Goal: Information Seeking & Learning: Compare options

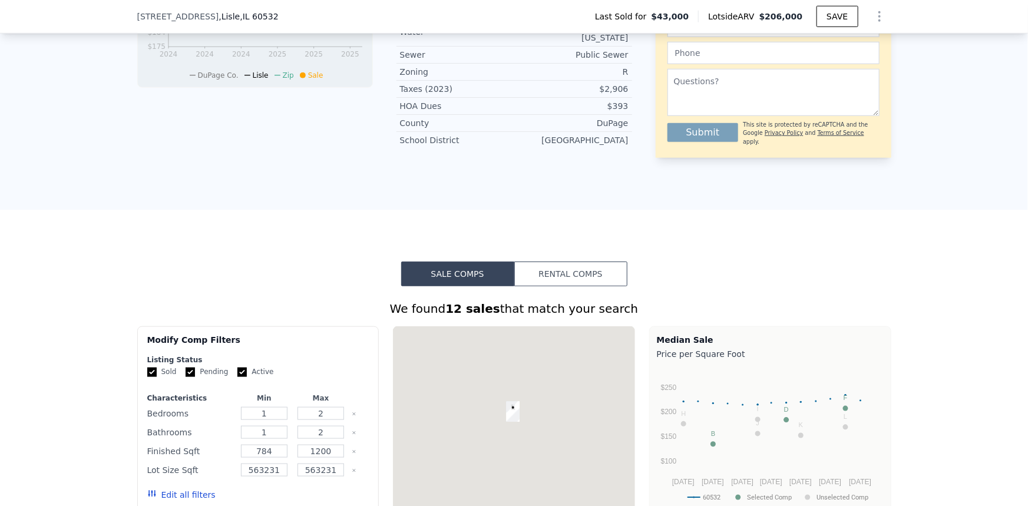
scroll to position [692, 0]
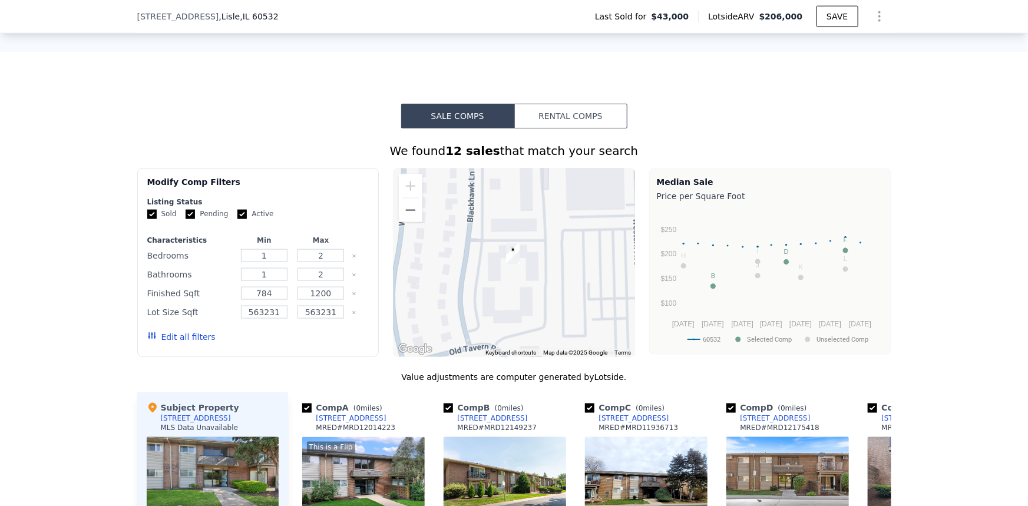
click at [193, 343] on button "Edit all filters" at bounding box center [181, 337] width 68 height 12
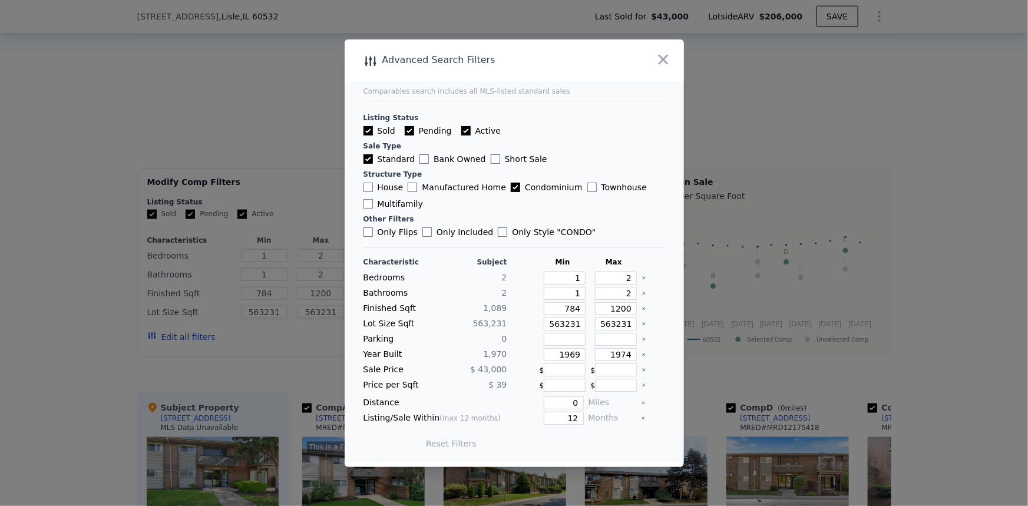
click at [468, 130] on label "Active" at bounding box center [480, 131] width 39 height 12
click at [468, 130] on input "Active" at bounding box center [465, 130] width 9 height 9
checkbox input "false"
click at [407, 135] on input "Pending" at bounding box center [409, 130] width 9 height 9
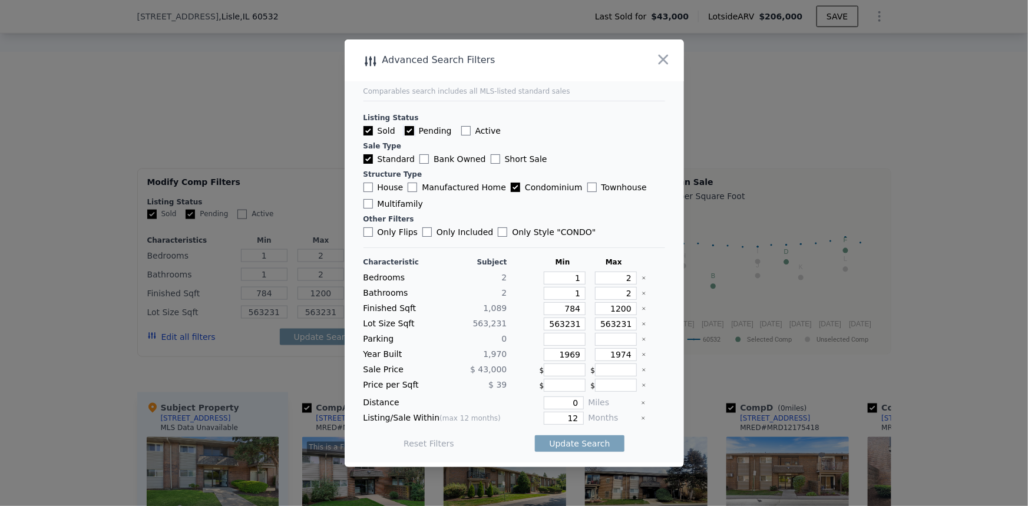
checkbox input "false"
drag, startPoint x: 554, startPoint y: 276, endPoint x: 602, endPoint y: 284, distance: 47.8
click at [602, 284] on div "Bedrooms 2 1 2" at bounding box center [515, 278] width 302 height 13
type input "2"
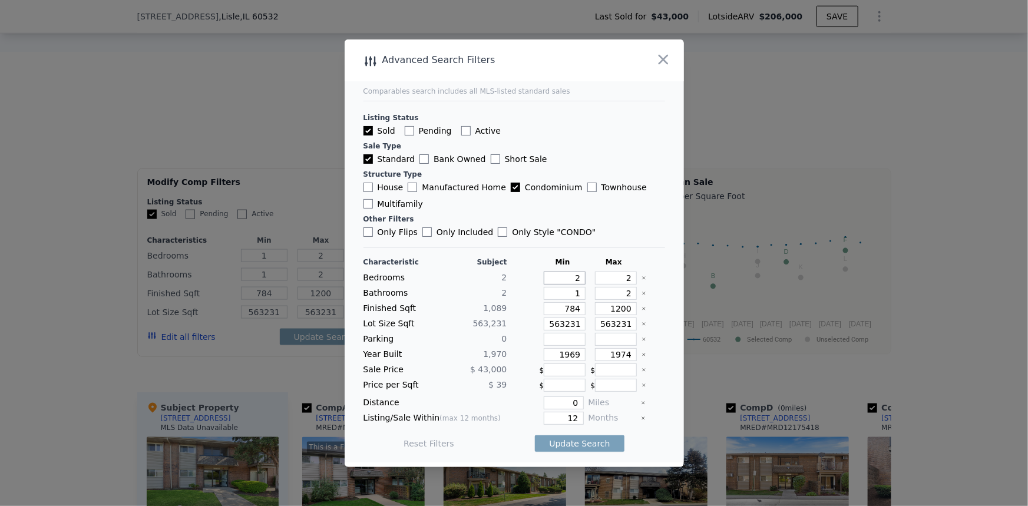
type input "2"
drag, startPoint x: 547, startPoint y: 309, endPoint x: 595, endPoint y: 308, distance: 47.7
click at [595, 308] on div "Finished Sqft 1,089 784 1200" at bounding box center [515, 308] width 302 height 13
drag, startPoint x: 545, startPoint y: 290, endPoint x: 618, endPoint y: 290, distance: 72.5
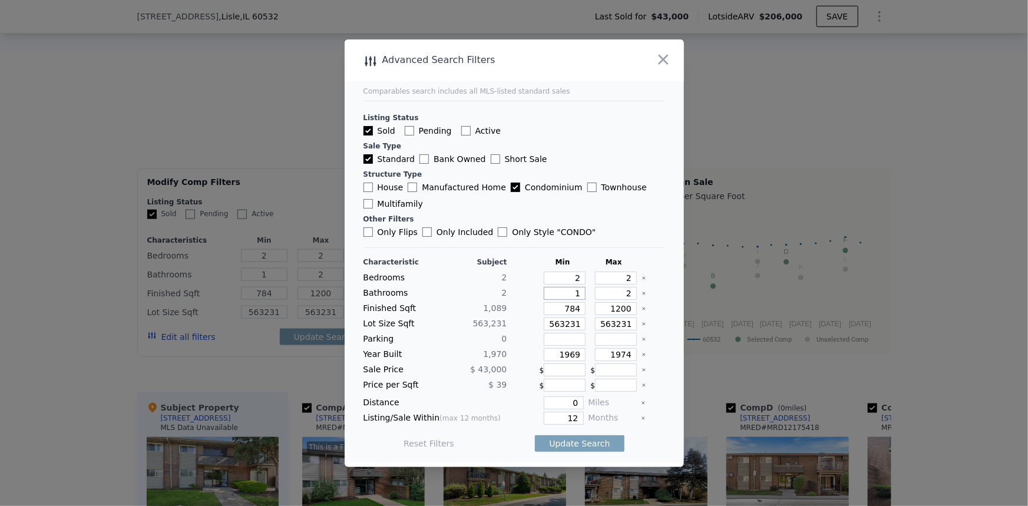
click at [618, 290] on div "Bathrooms 2 1 2" at bounding box center [515, 293] width 302 height 13
type input "2"
click at [575, 402] on input "0" at bounding box center [563, 403] width 39 height 13
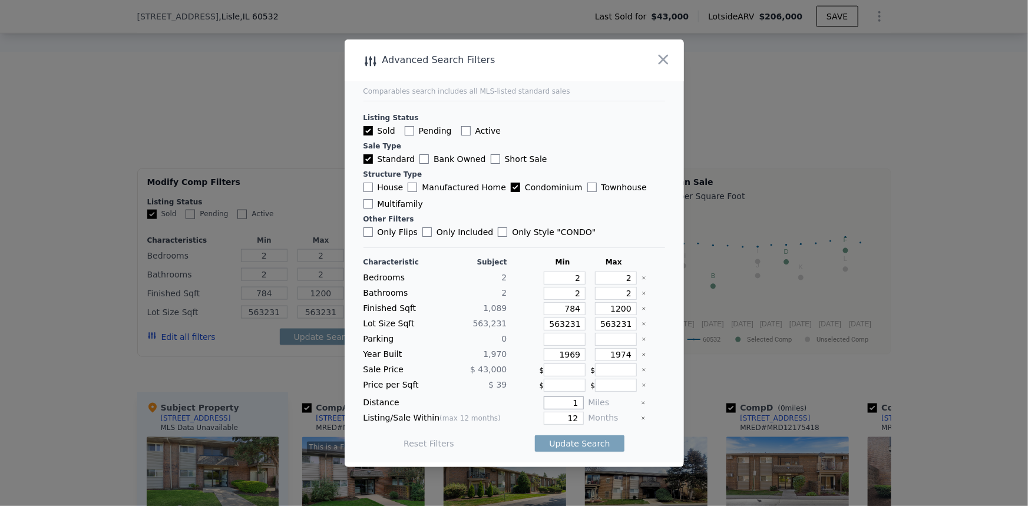
type input "1"
type input "0.5"
click at [593, 442] on button "Update Search" at bounding box center [579, 443] width 89 height 16
checkbox input "false"
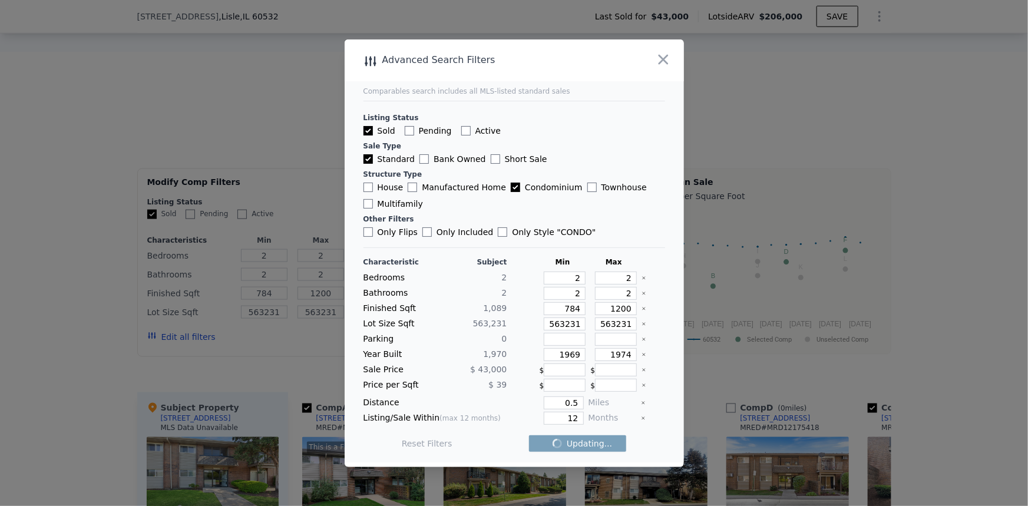
checkbox input "false"
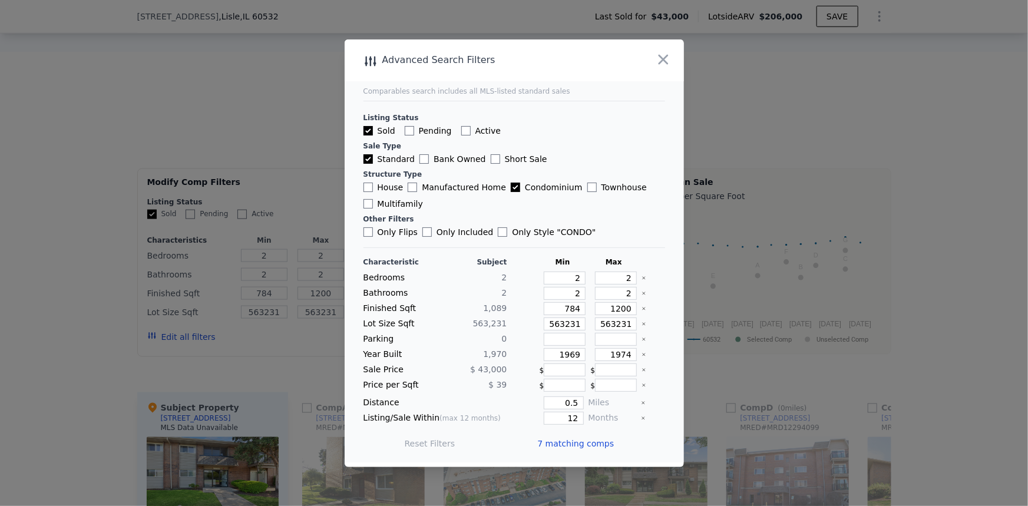
click at [661, 56] on icon "button" at bounding box center [664, 59] width 10 height 10
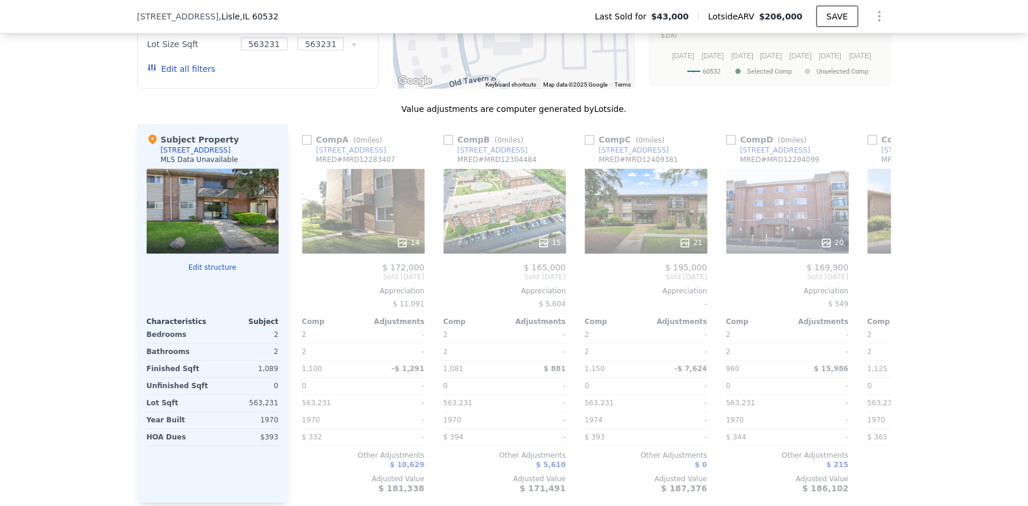
scroll to position [1013, 0]
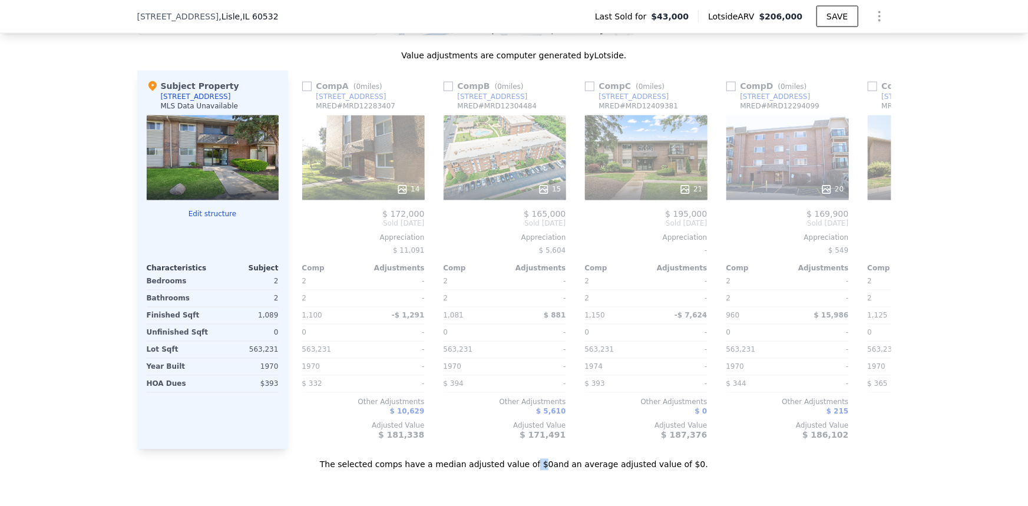
drag, startPoint x: 532, startPoint y: 464, endPoint x: 539, endPoint y: 464, distance: 6.5
click at [539, 464] on div "The selected comps have a median adjusted value of $0 and an average adjusted v…" at bounding box center [514, 460] width 754 height 21
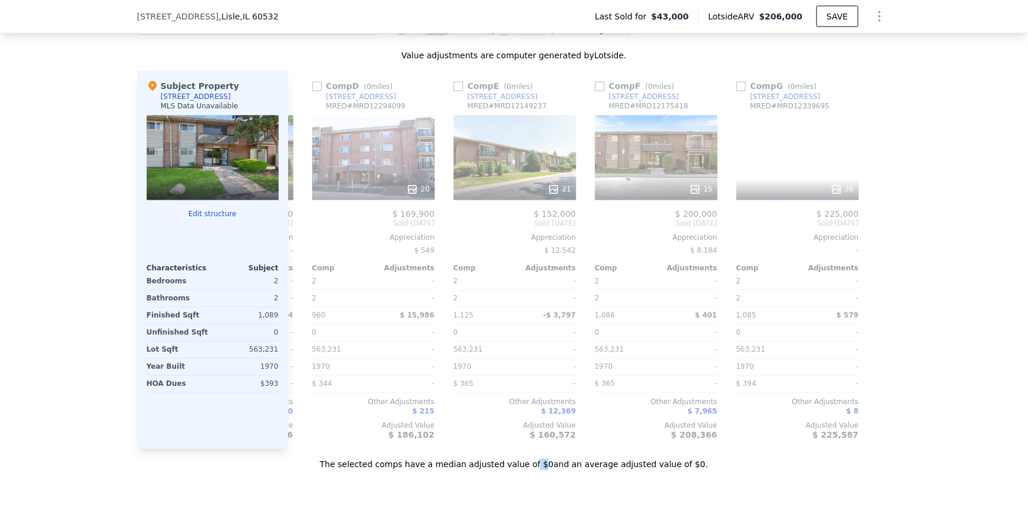
scroll to position [0, 0]
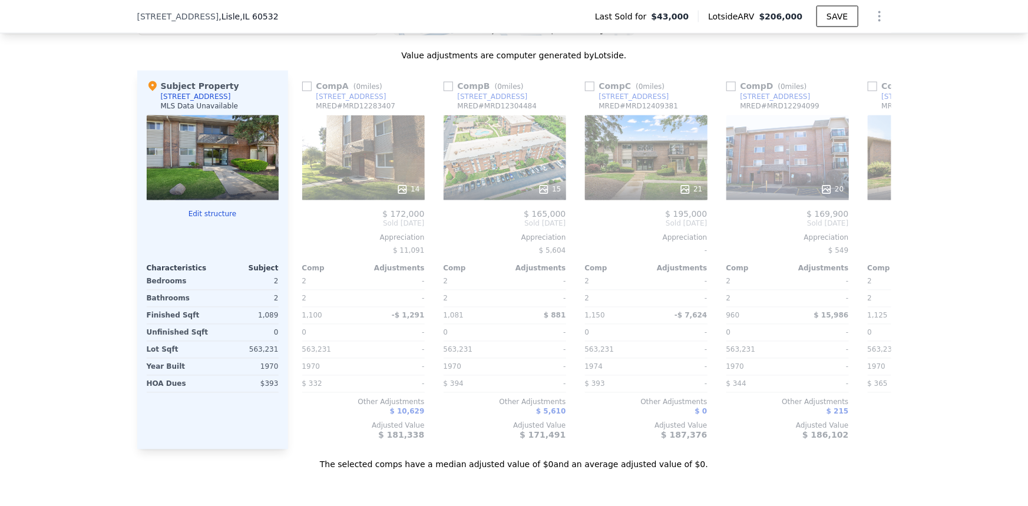
click at [361, 173] on div "14" at bounding box center [363, 157] width 123 height 85
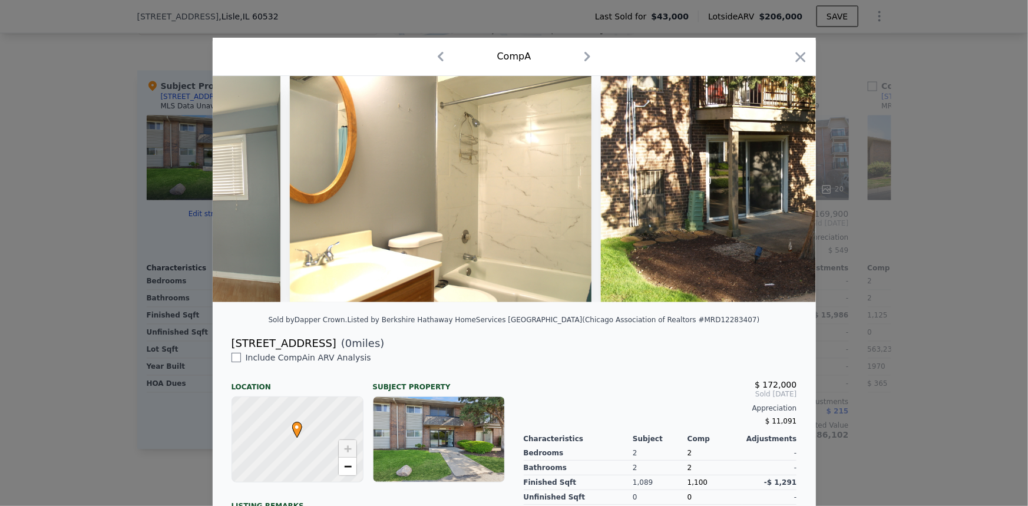
scroll to position [0, 3742]
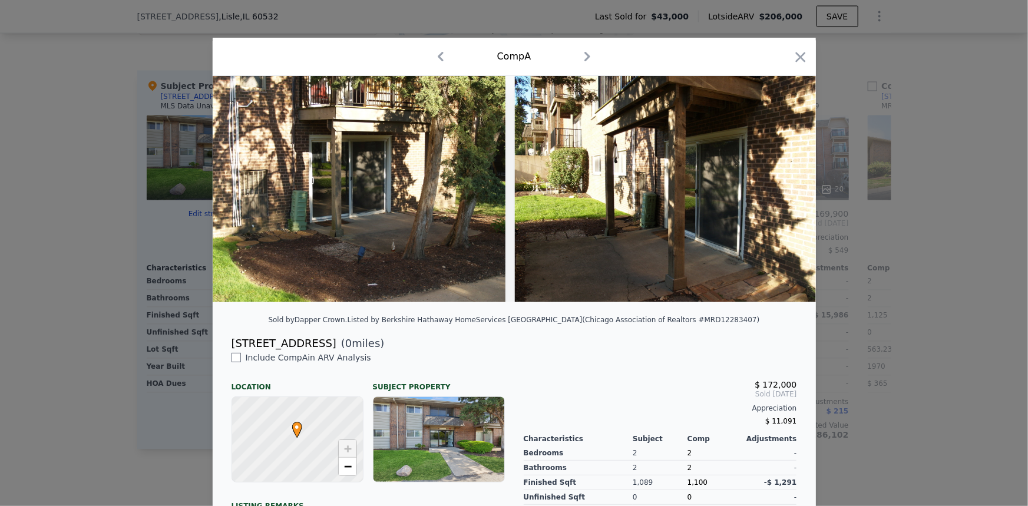
click at [886, 303] on div at bounding box center [514, 253] width 1028 height 506
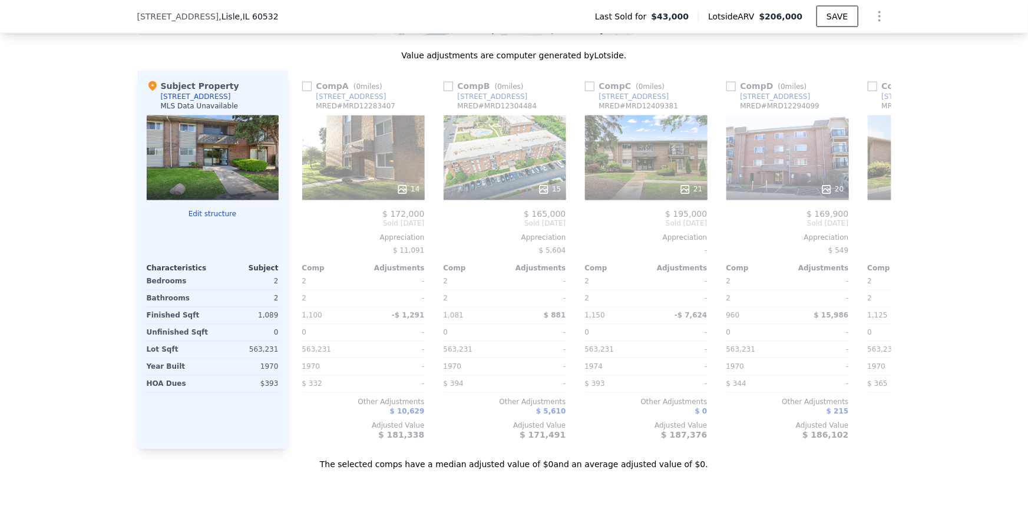
click at [477, 190] on div "15" at bounding box center [505, 190] width 113 height 12
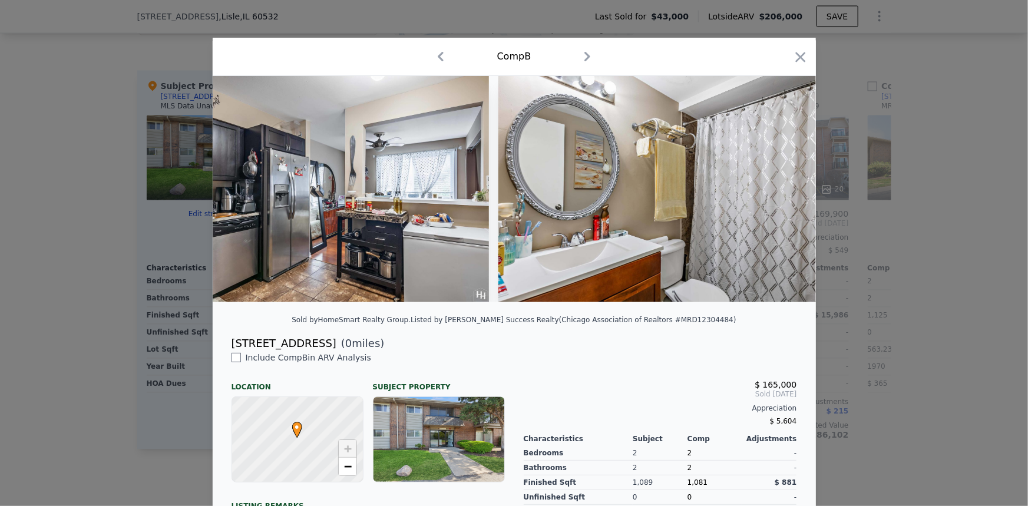
scroll to position [0, 3447]
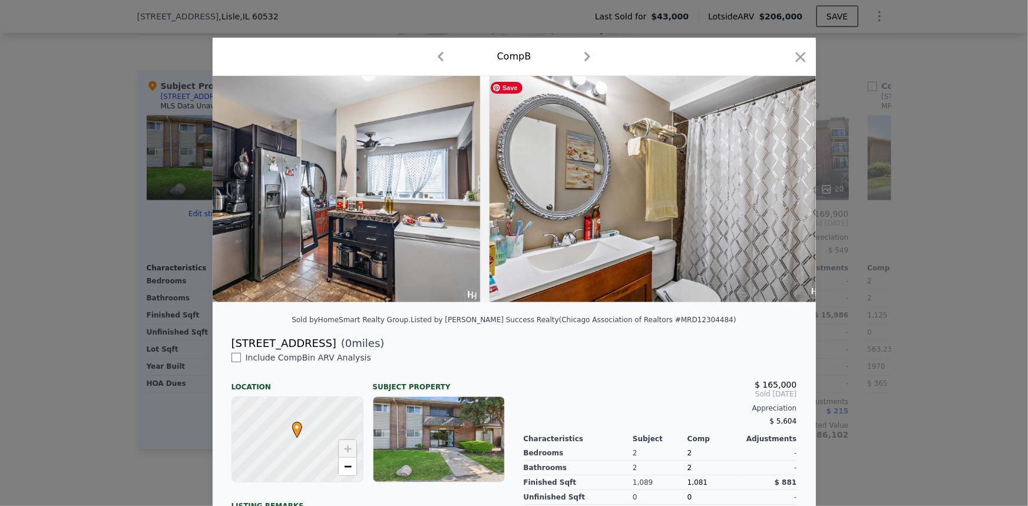
click at [916, 320] on div at bounding box center [514, 253] width 1028 height 506
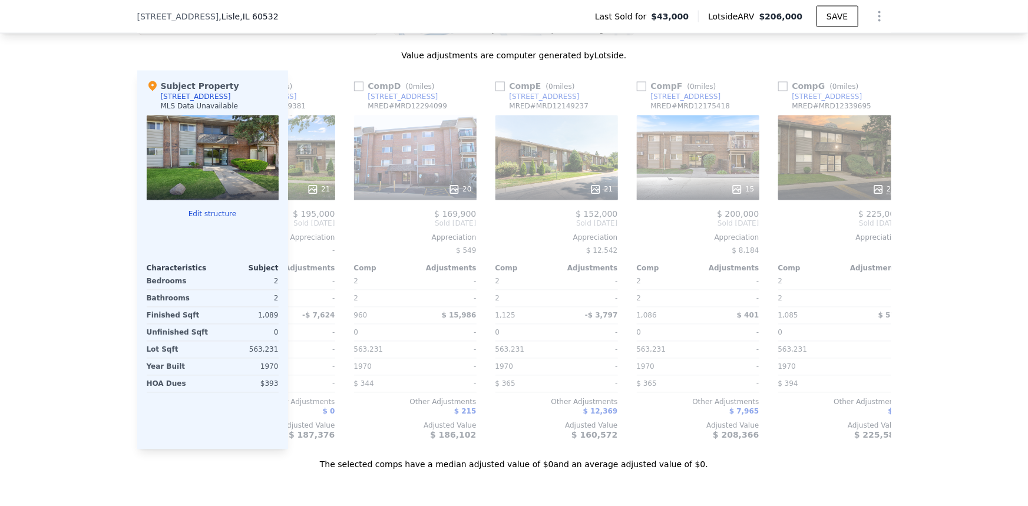
scroll to position [0, 414]
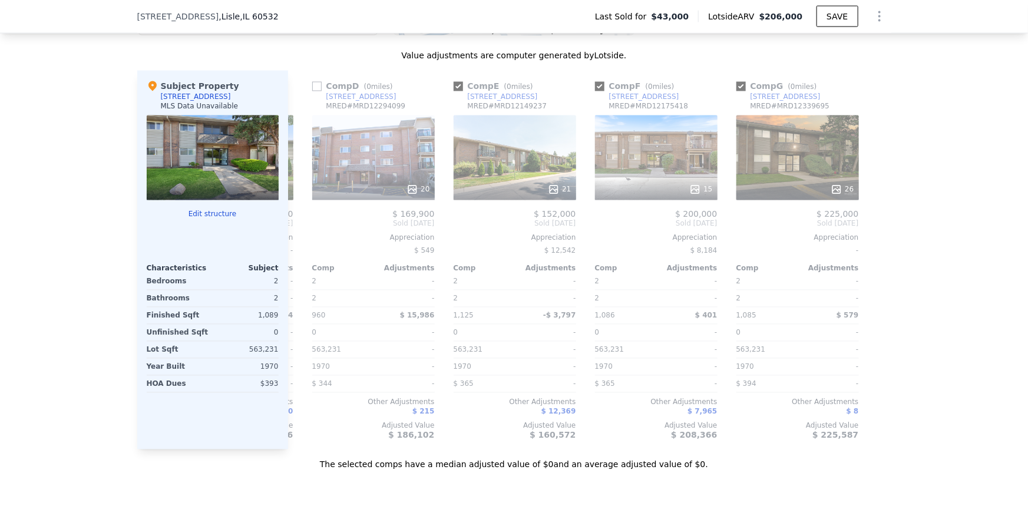
checkbox input "true"
type input "1"
checkbox input "true"
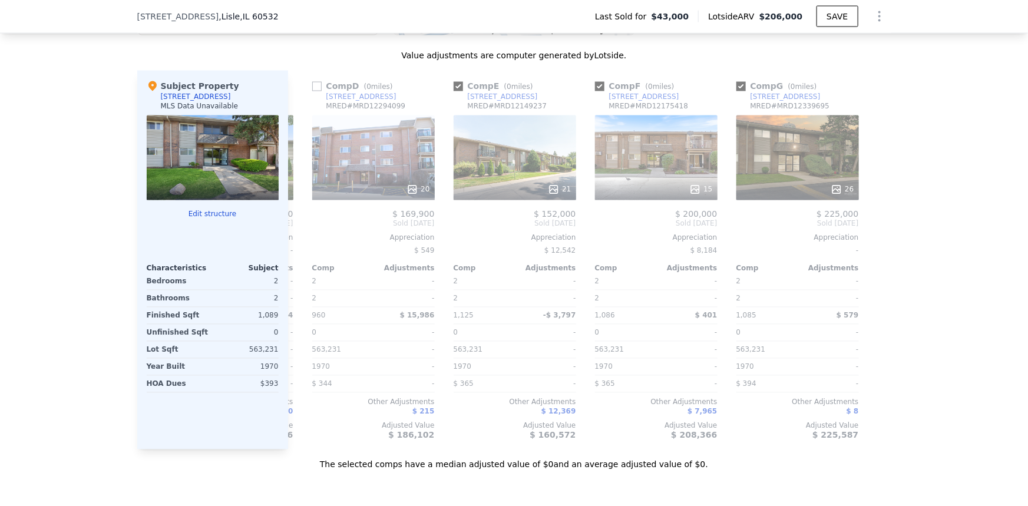
checkbox input "true"
